Goal: Information Seeking & Learning: Learn about a topic

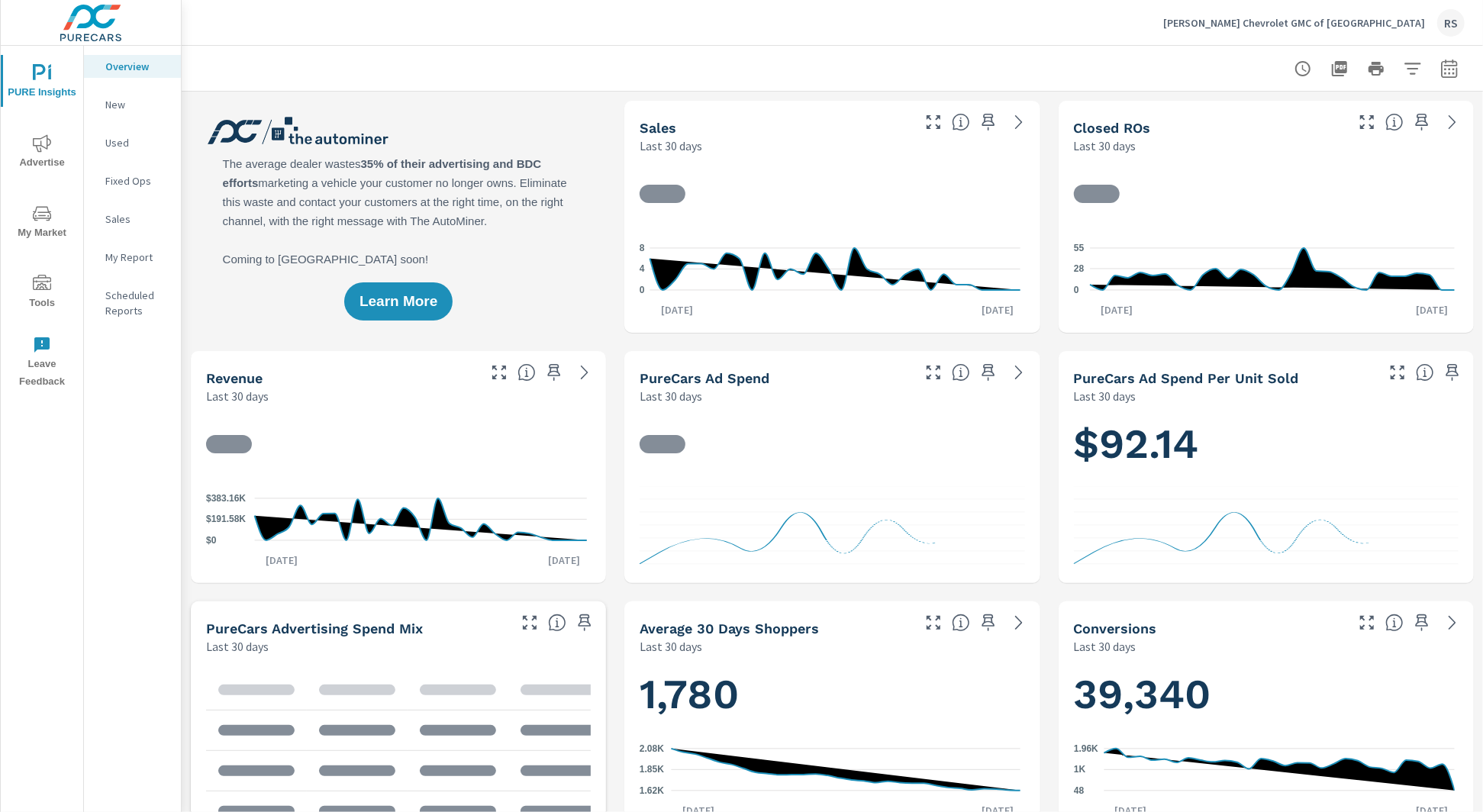
click at [44, 229] on span "My Market" at bounding box center [42, 223] width 73 height 38
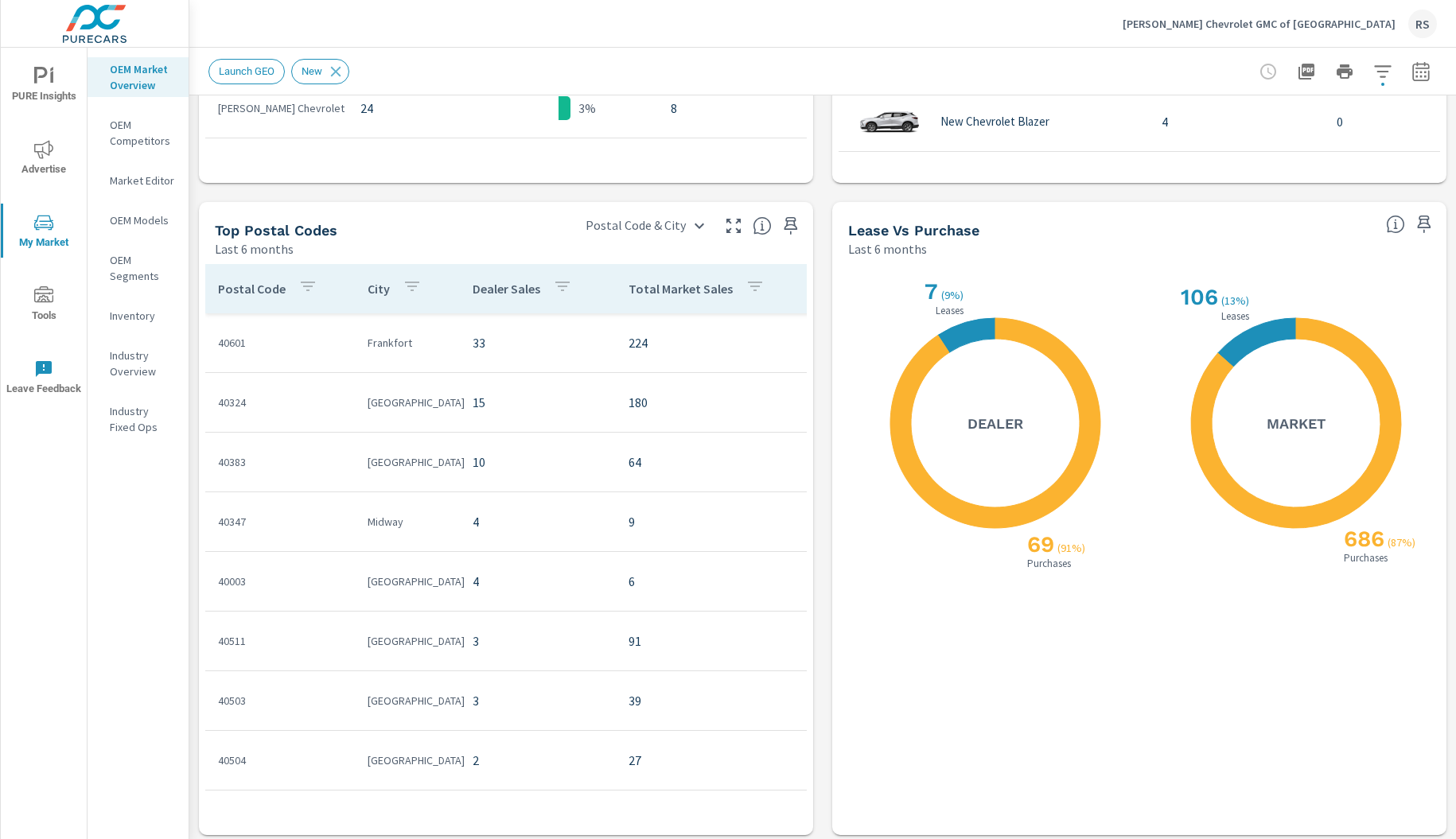
scroll to position [1342, 0]
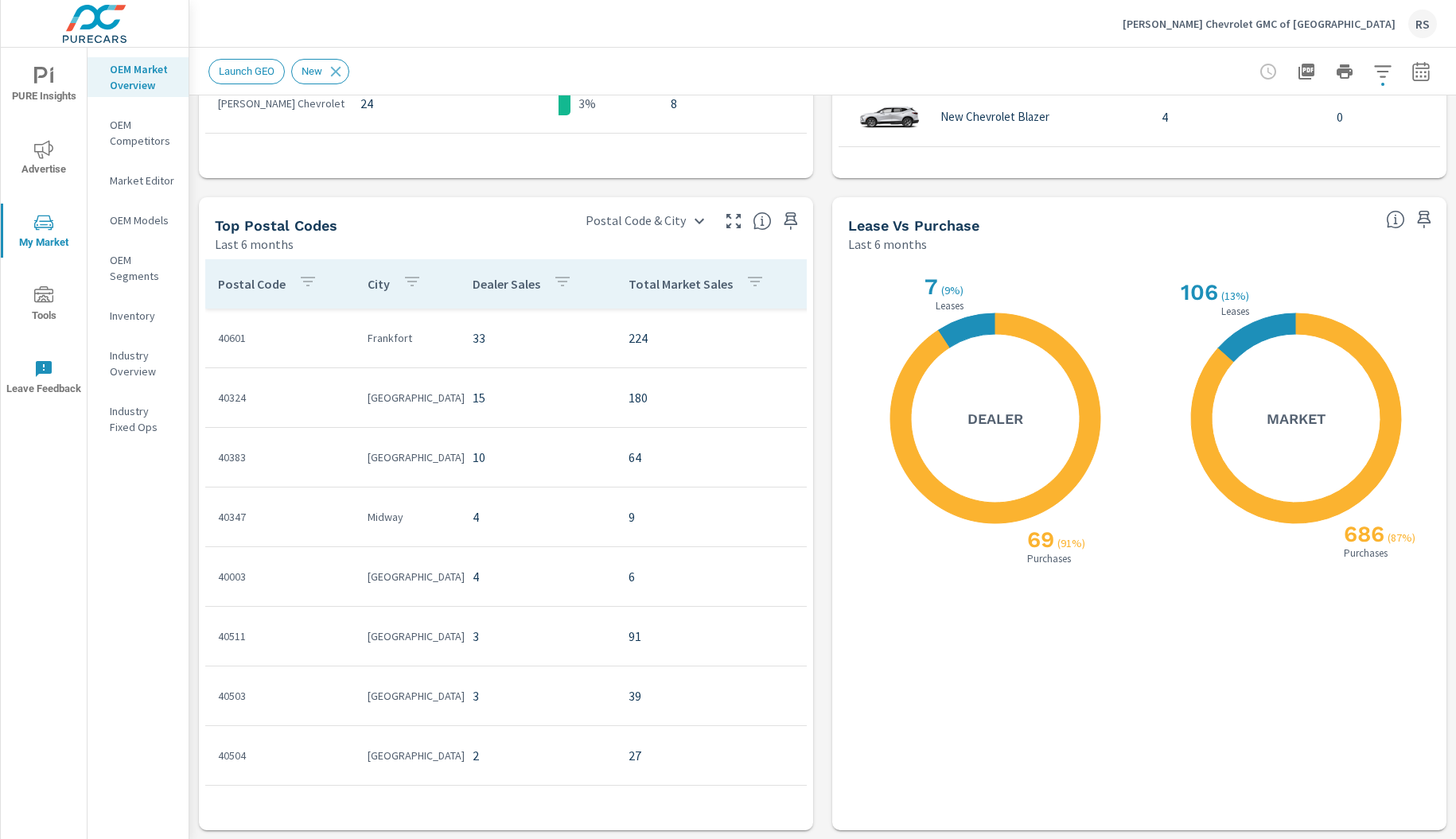
click at [149, 216] on p "OEM Models" at bounding box center [143, 220] width 66 height 16
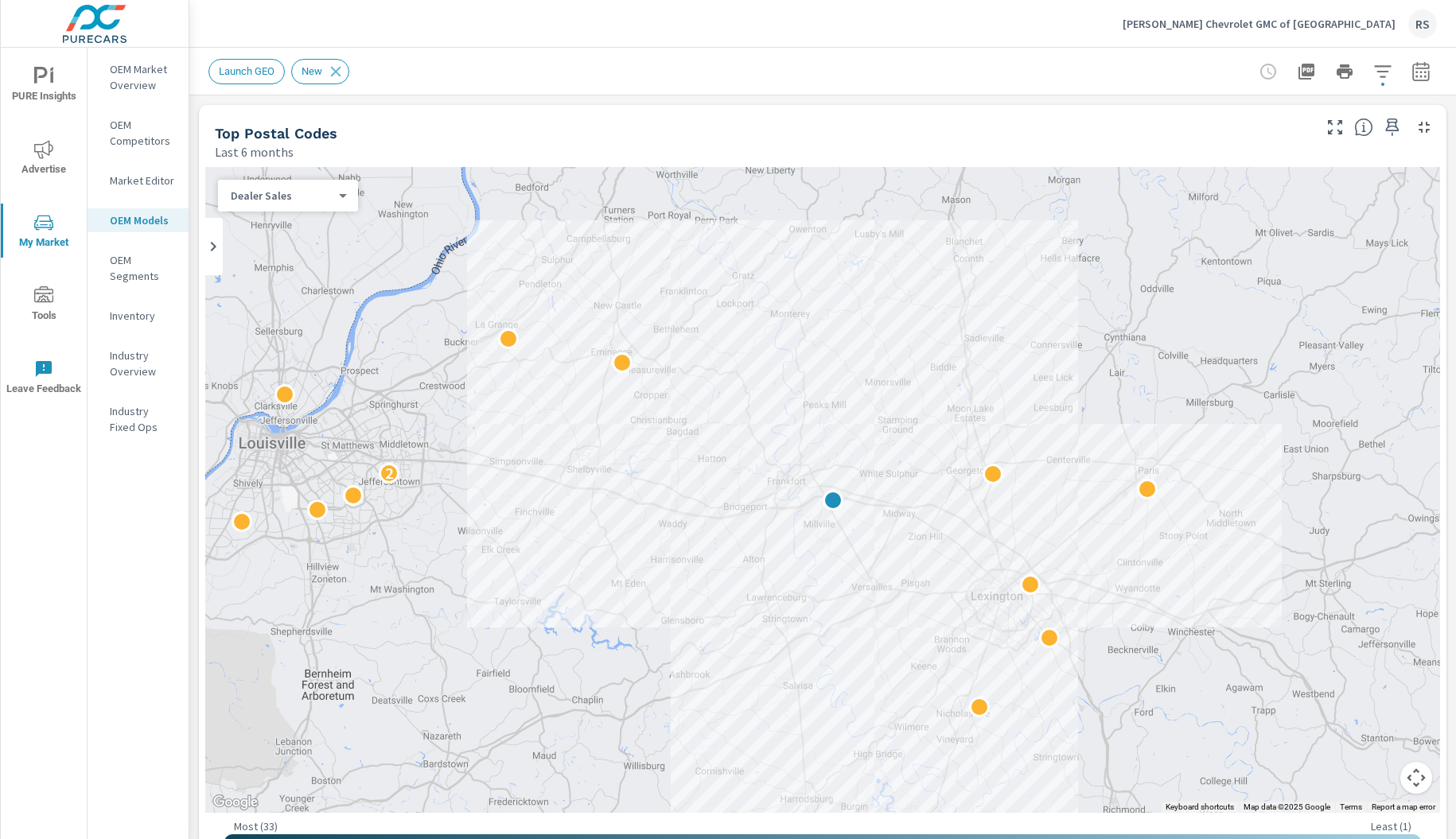
click at [135, 317] on p "Inventory" at bounding box center [143, 316] width 66 height 16
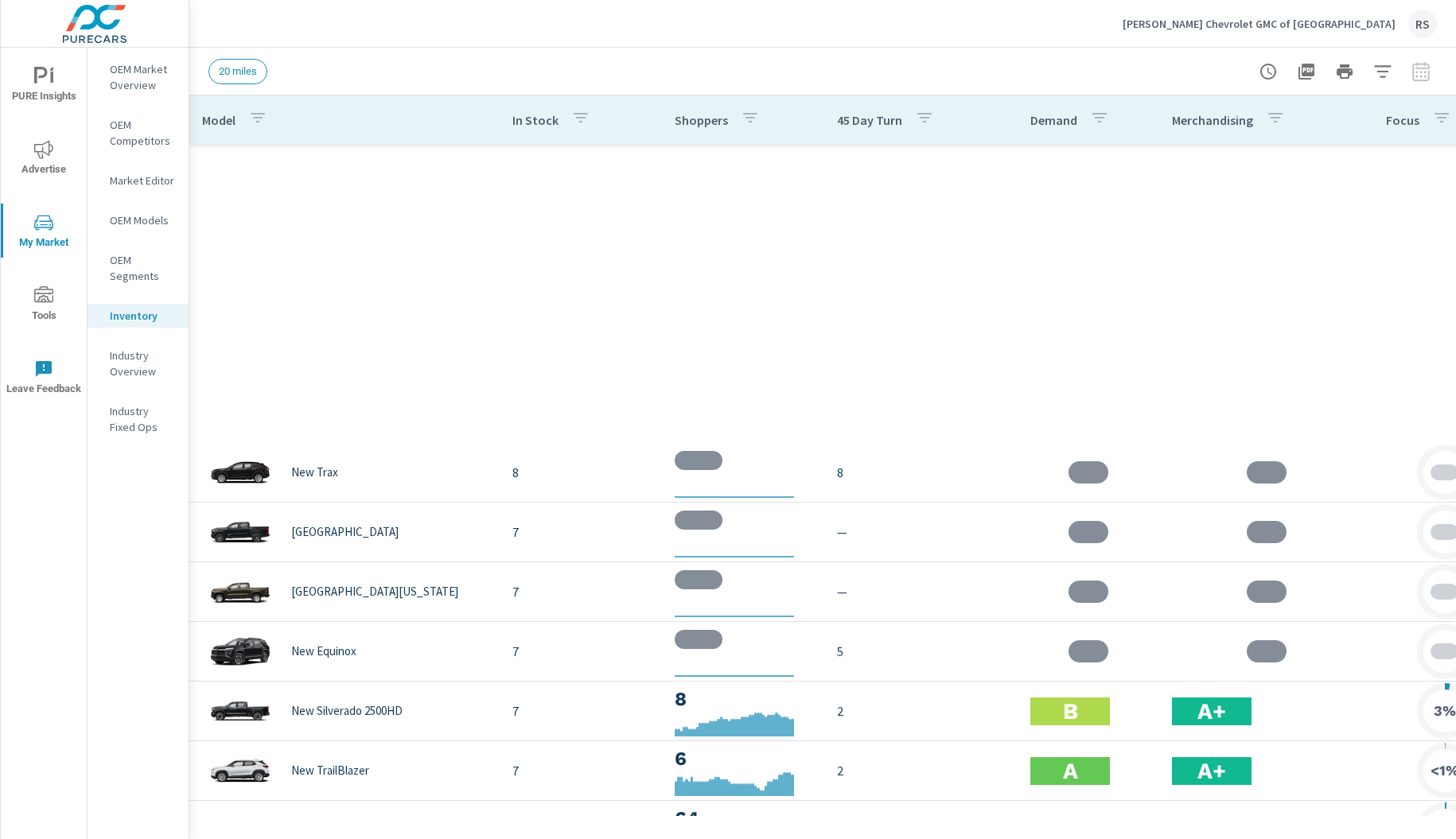
scroll to position [596, 0]
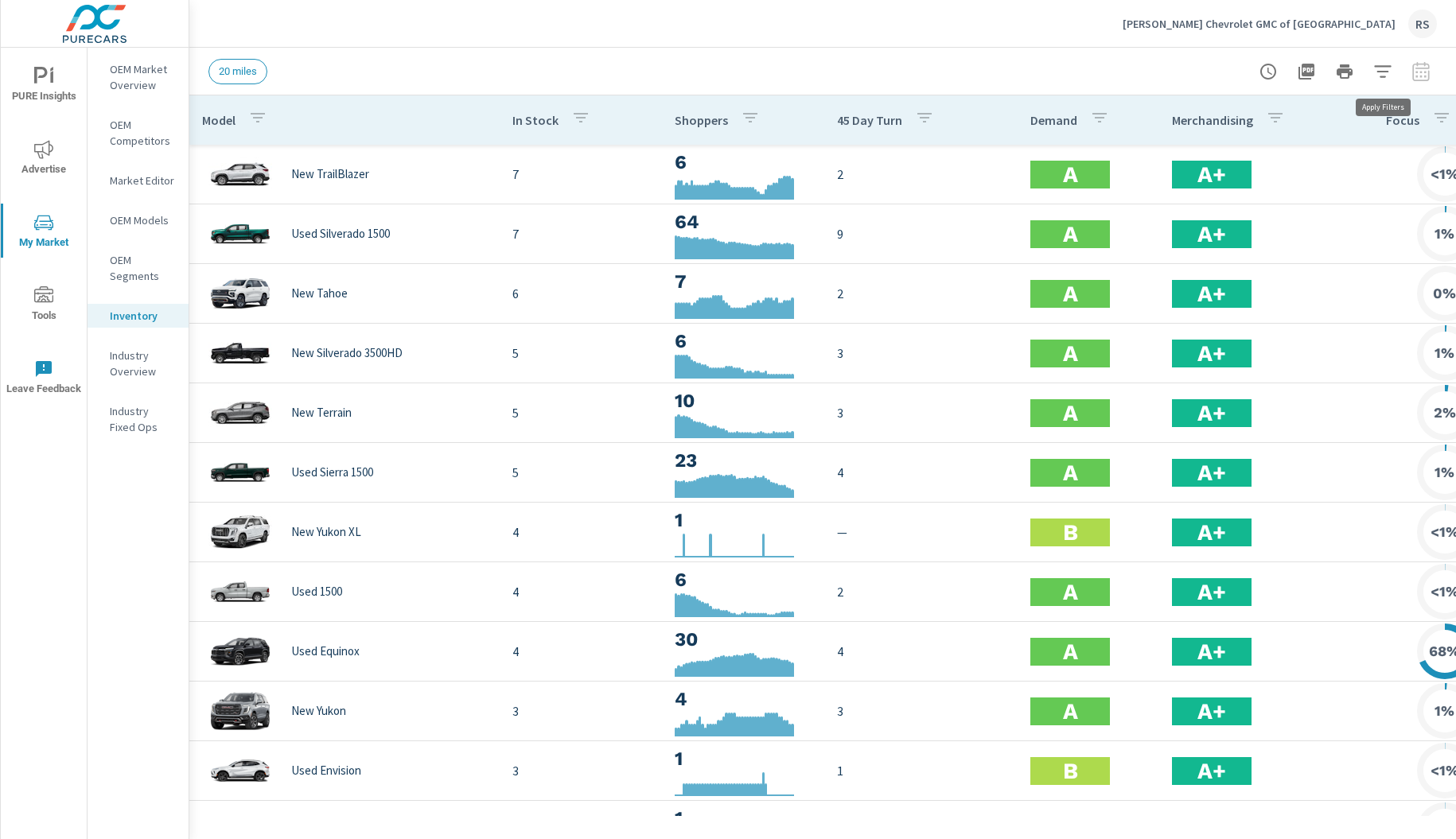
click at [1383, 76] on icon "button" at bounding box center [1382, 71] width 17 height 12
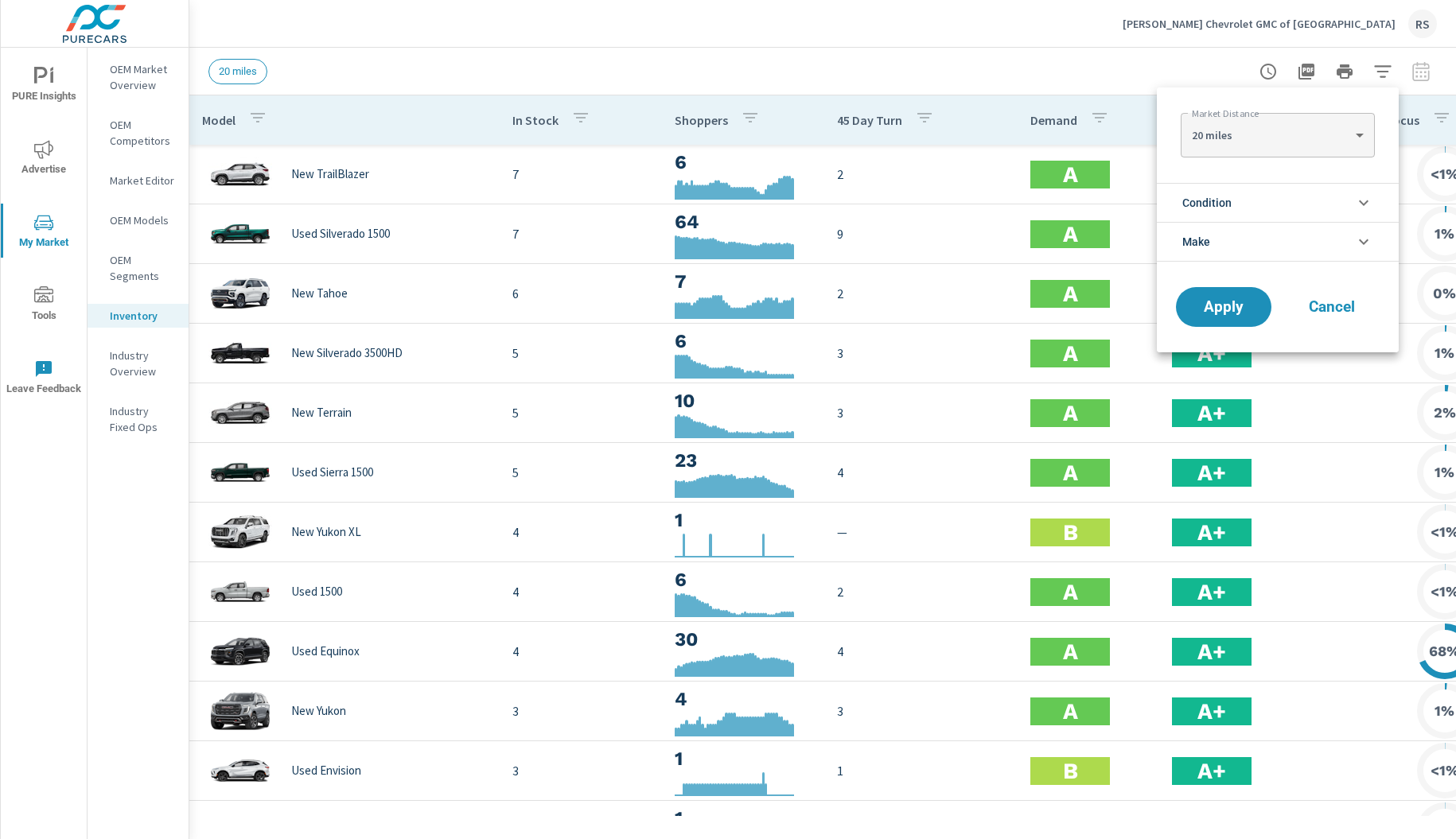
click at [1357, 241] on icon "filter options" at bounding box center [1364, 242] width 19 height 19
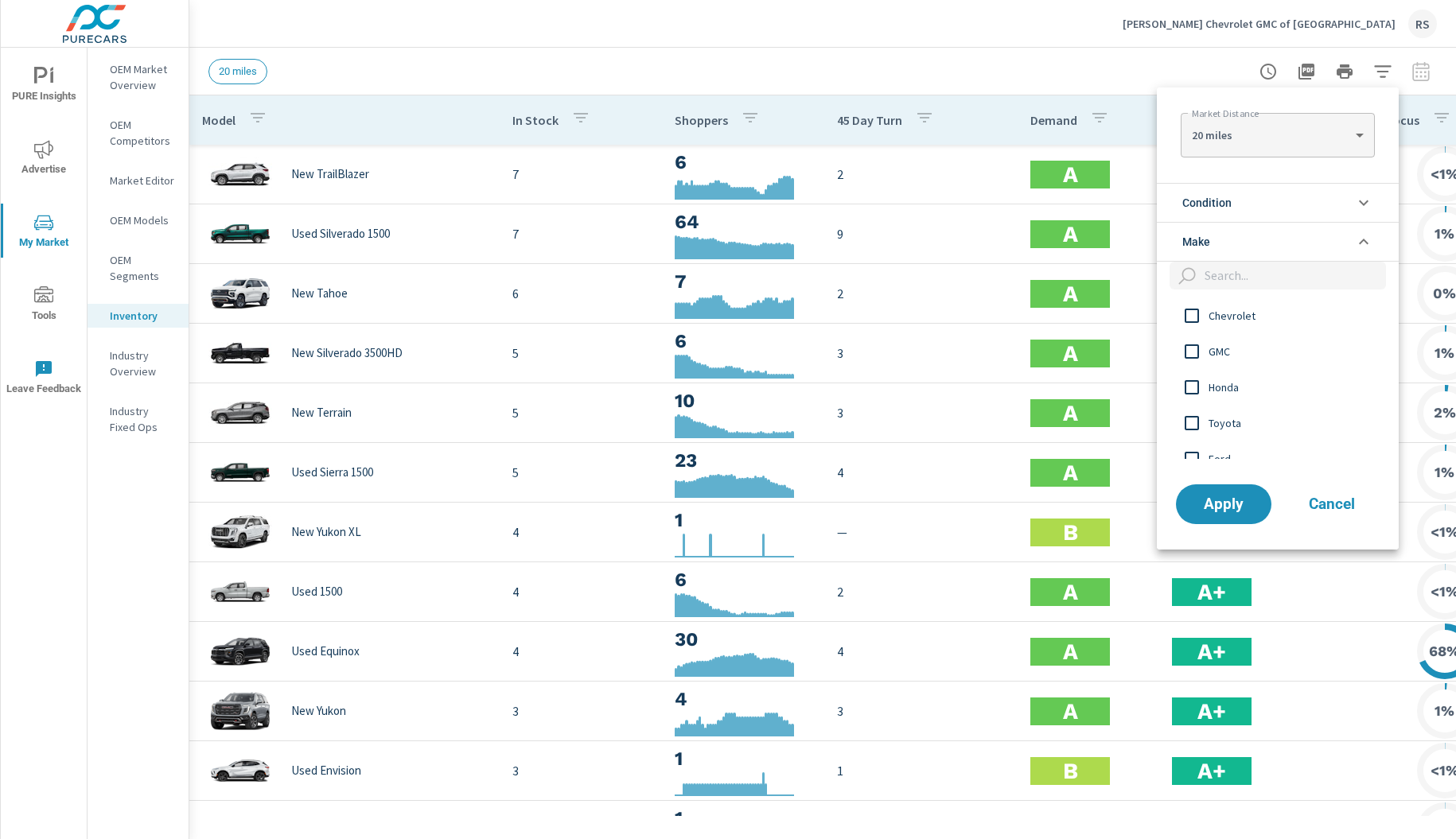
click at [1197, 349] on input "filter options" at bounding box center [1192, 352] width 34 height 34
click at [1239, 514] on button "Apply" at bounding box center [1223, 504] width 99 height 42
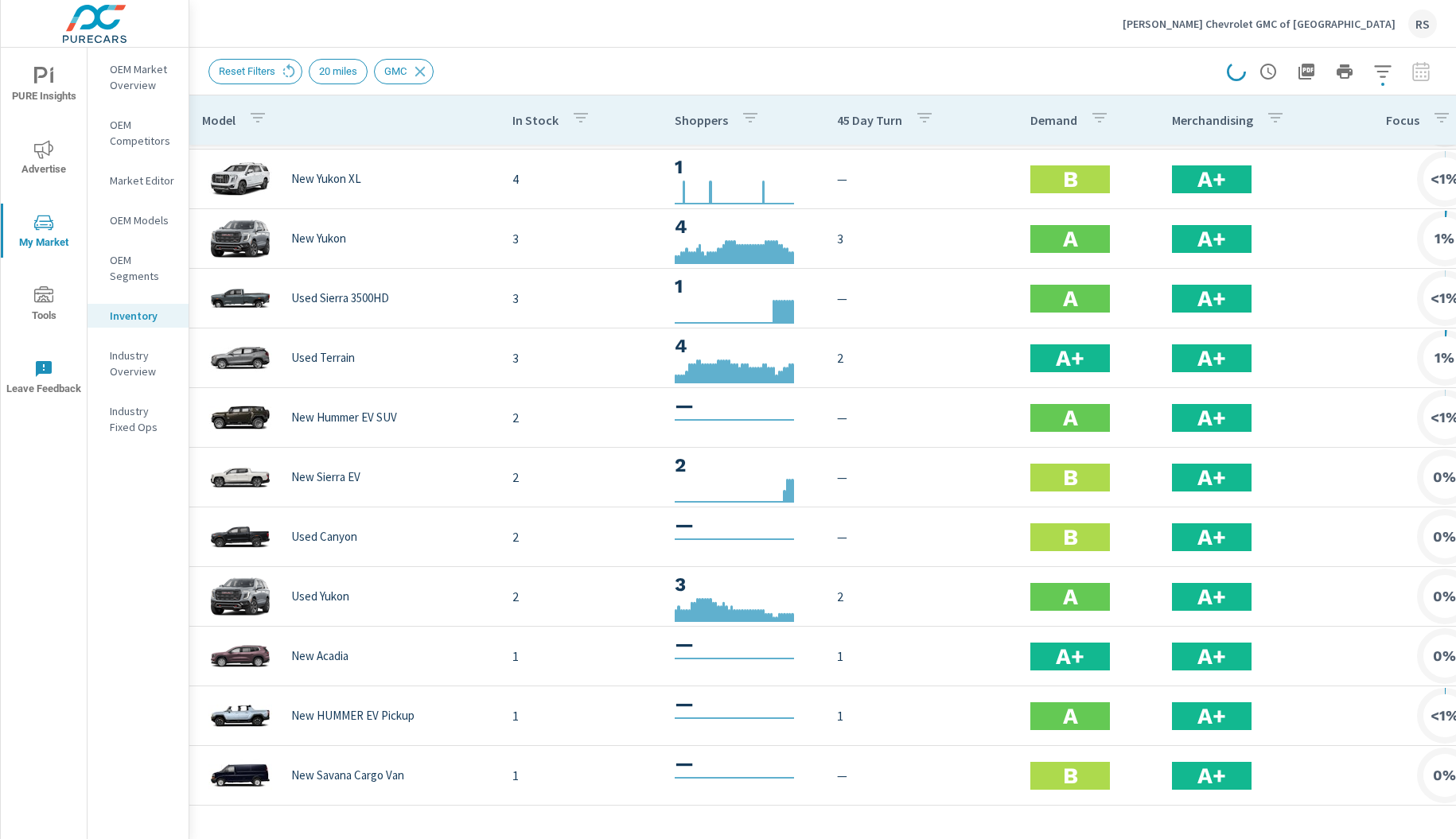
scroll to position [292, 0]
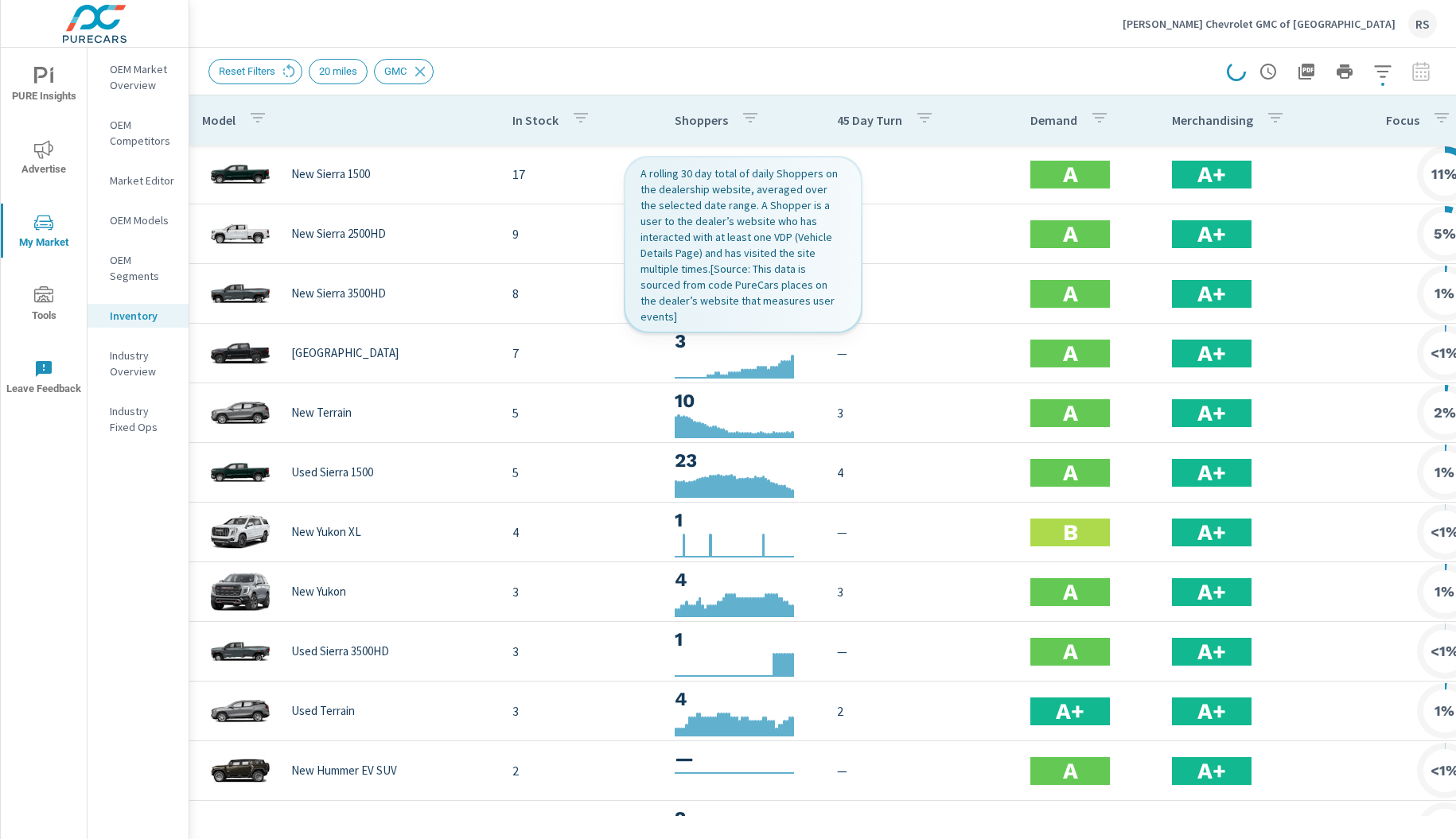
click at [699, 120] on p "Shoppers" at bounding box center [701, 120] width 53 height 16
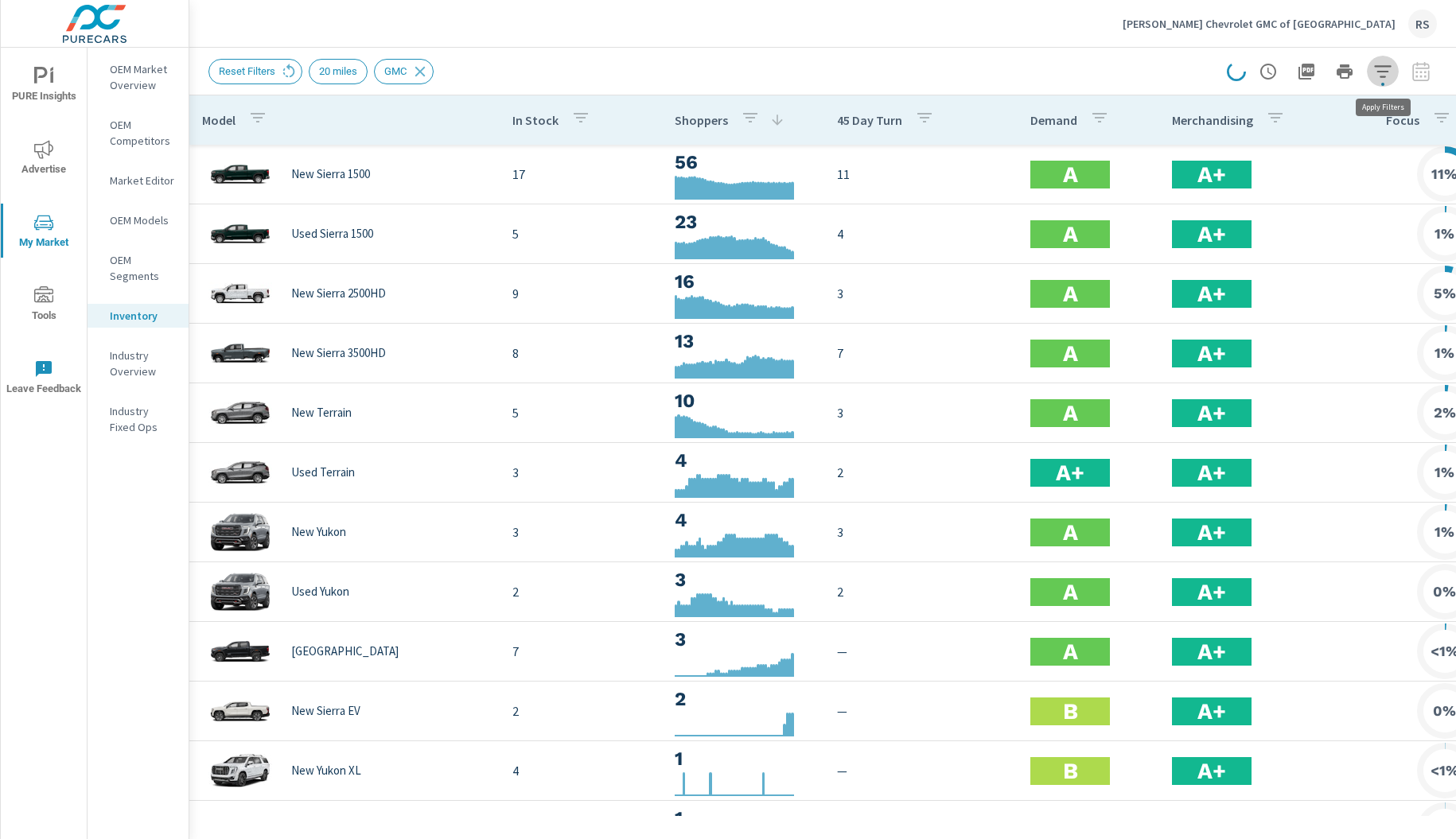
click at [1379, 79] on icon "button" at bounding box center [1383, 71] width 19 height 19
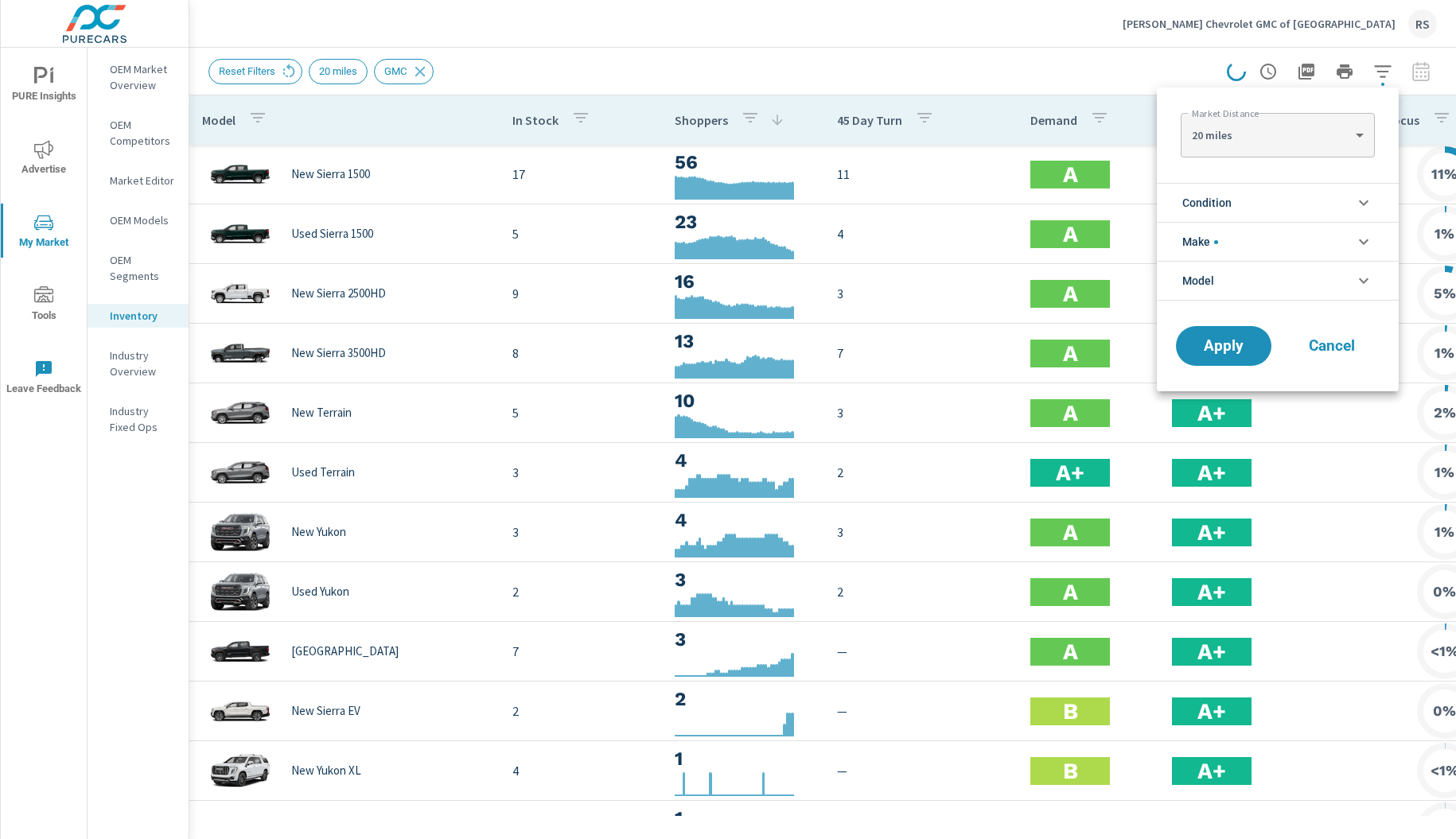
scroll to position [71, 0]
click at [1345, 204] on li "Condition" at bounding box center [1278, 202] width 242 height 39
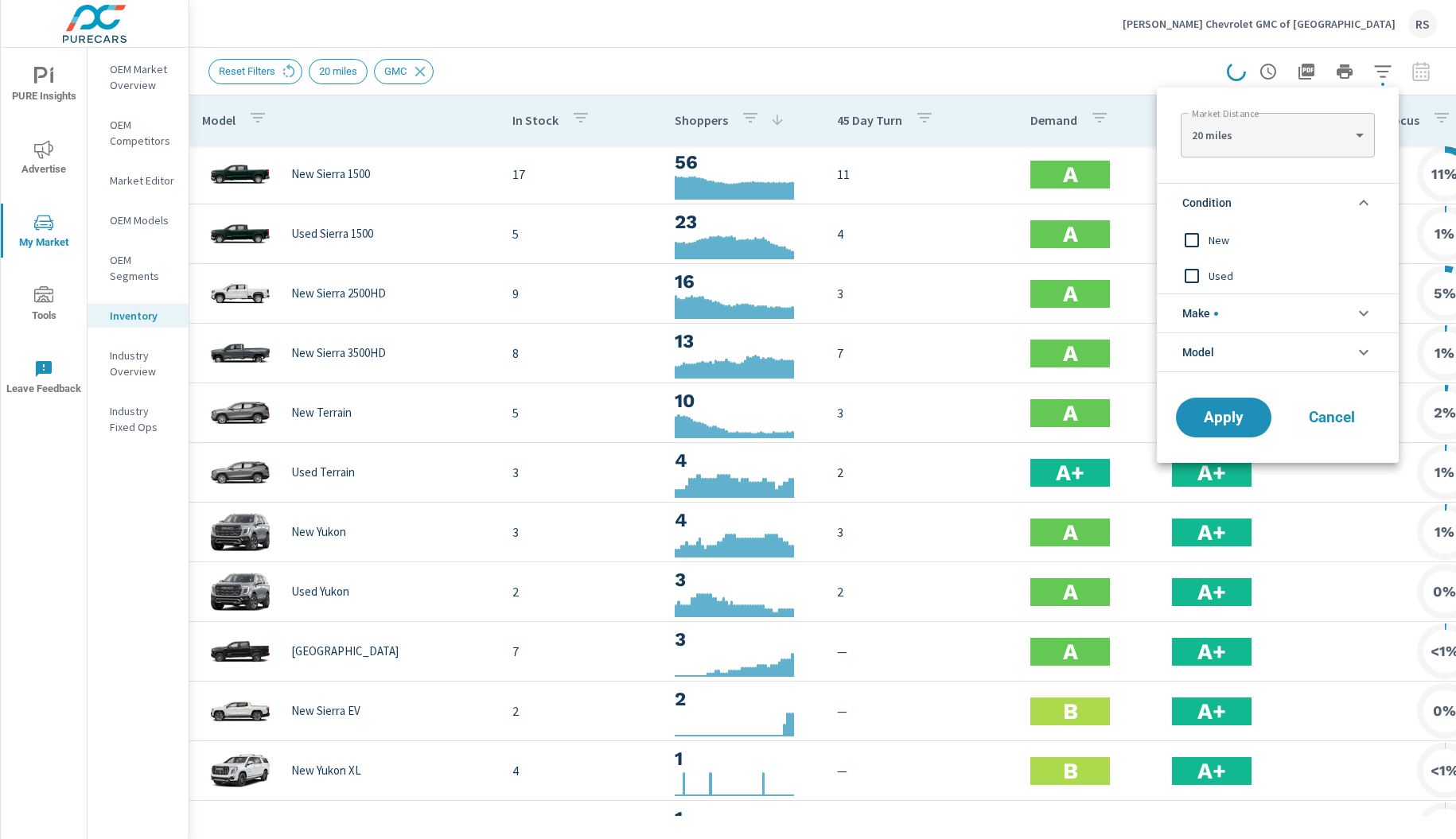
click at [1210, 236] on span "New" at bounding box center [1295, 240] width 174 height 19
click at [1238, 417] on span "Apply" at bounding box center [1223, 417] width 65 height 15
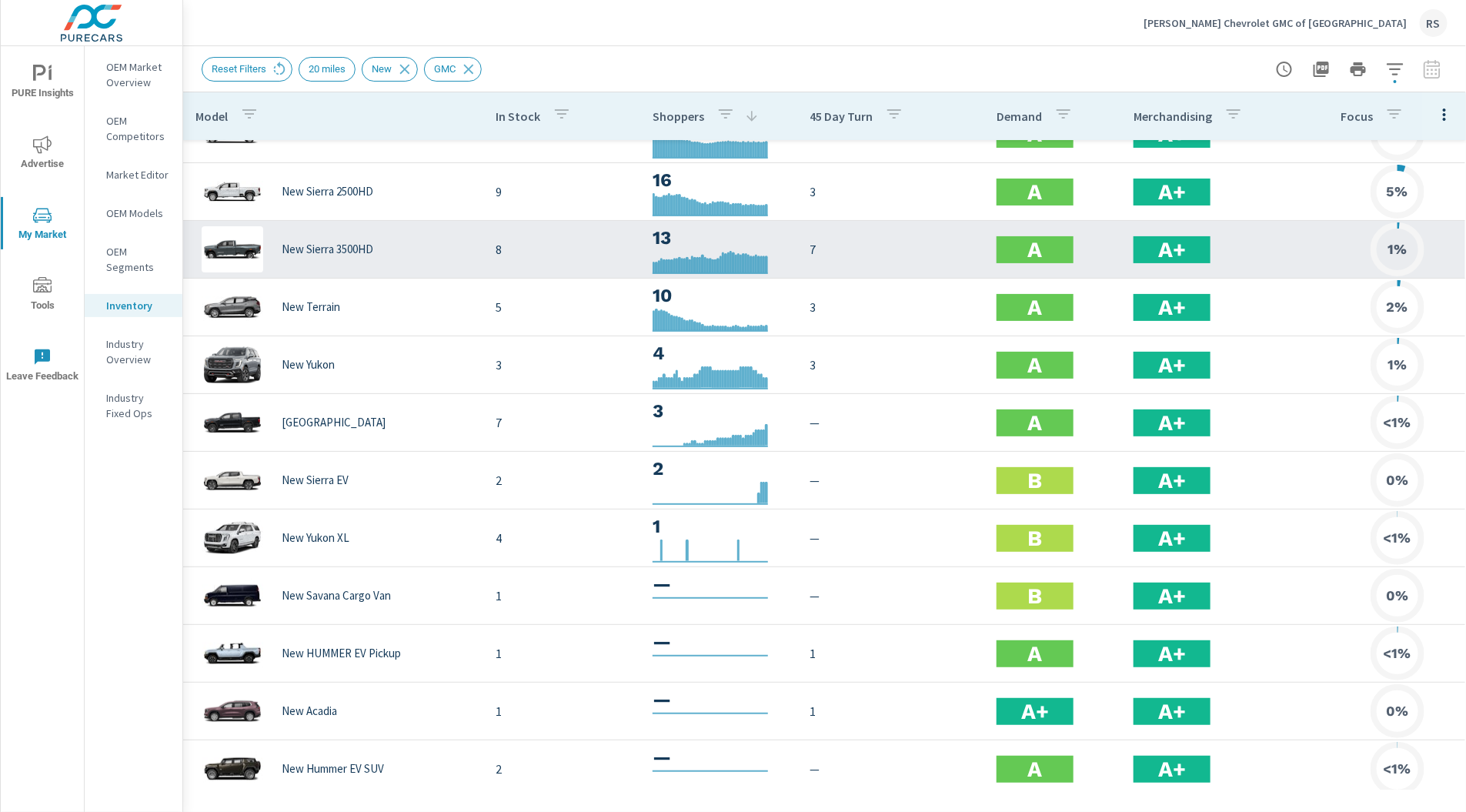
scroll to position [65, 0]
